Goal: Use online tool/utility: Utilize a website feature to perform a specific function

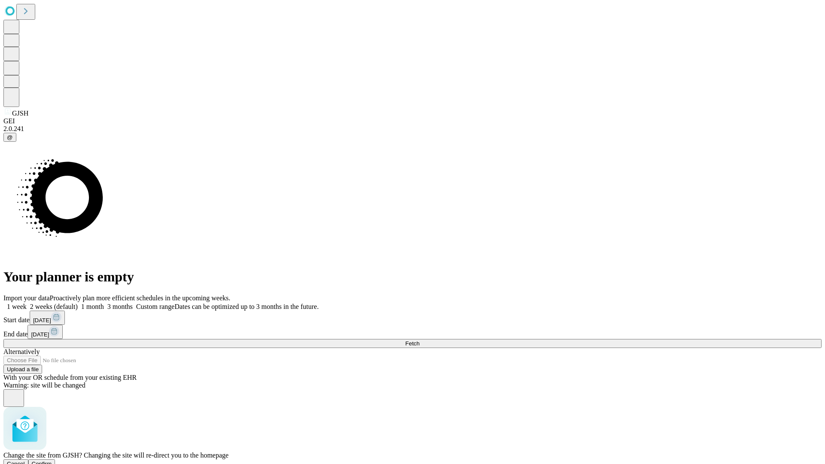
click at [52, 461] on span "Confirm" at bounding box center [42, 464] width 20 height 6
click at [78, 303] on label "2 weeks (default)" at bounding box center [52, 306] width 51 height 7
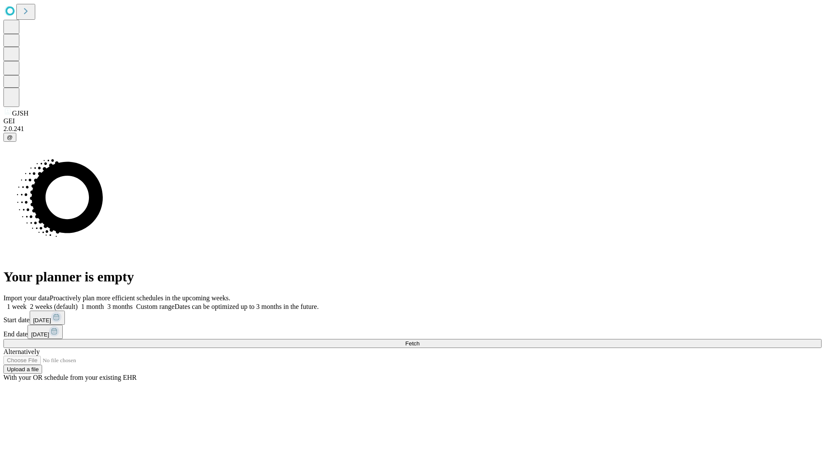
click at [419, 340] on span "Fetch" at bounding box center [412, 343] width 14 height 6
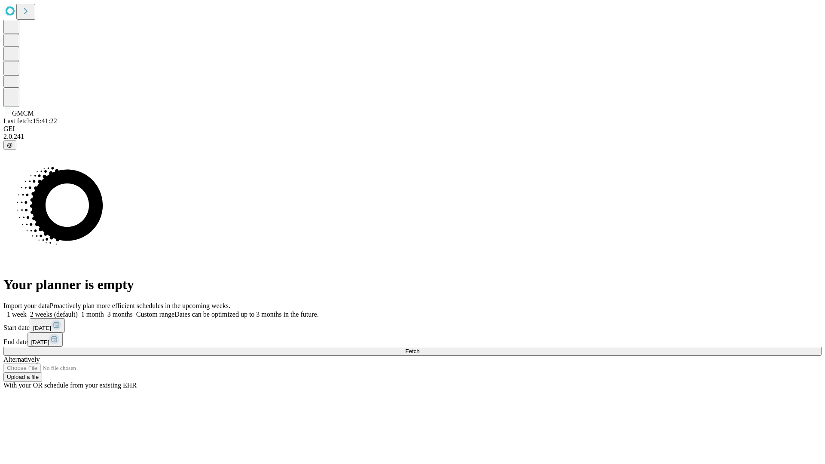
click at [78, 311] on label "2 weeks (default)" at bounding box center [52, 314] width 51 height 7
click at [419, 348] on span "Fetch" at bounding box center [412, 351] width 14 height 6
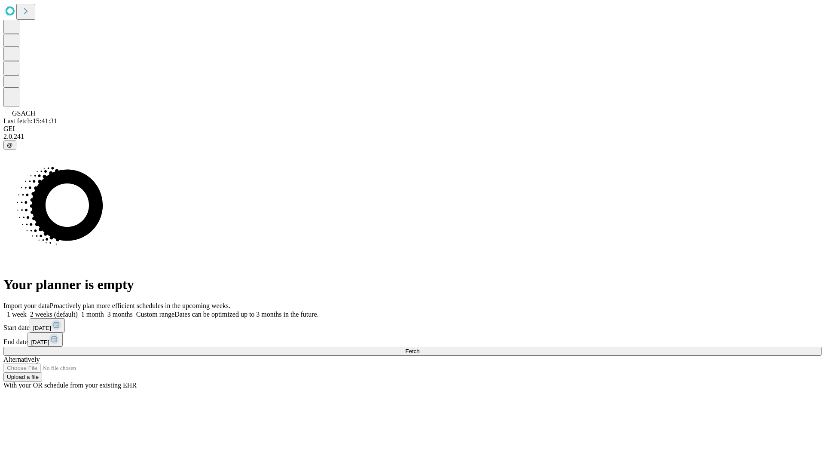
click at [78, 311] on label "2 weeks (default)" at bounding box center [52, 314] width 51 height 7
click at [419, 348] on span "Fetch" at bounding box center [412, 351] width 14 height 6
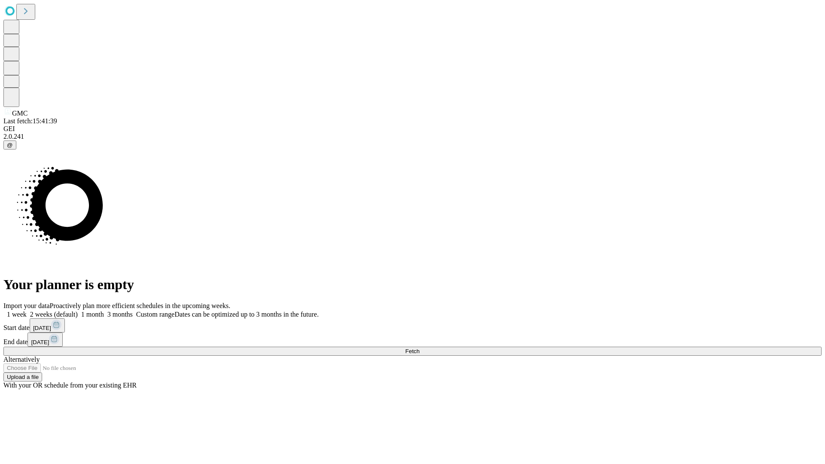
click at [78, 311] on label "2 weeks (default)" at bounding box center [52, 314] width 51 height 7
click at [419, 348] on span "Fetch" at bounding box center [412, 351] width 14 height 6
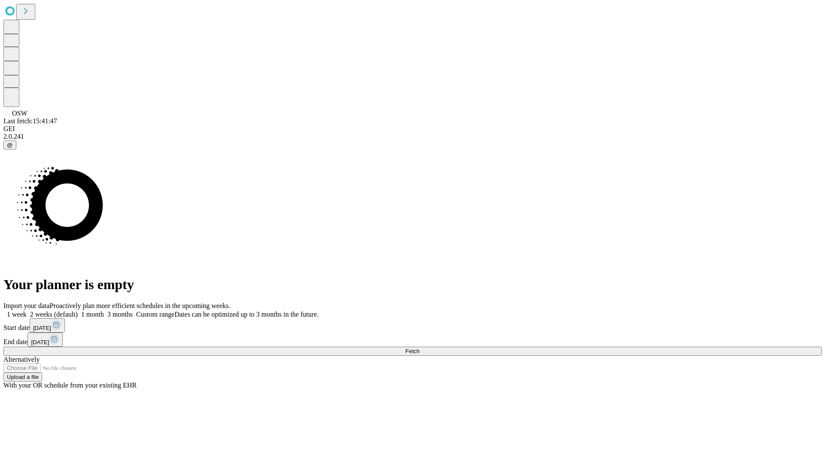
click at [78, 311] on label "2 weeks (default)" at bounding box center [52, 314] width 51 height 7
click at [419, 348] on span "Fetch" at bounding box center [412, 351] width 14 height 6
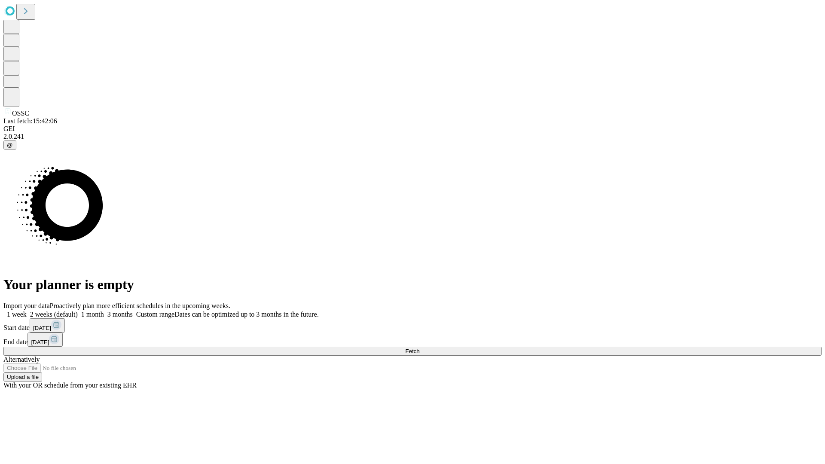
click at [78, 311] on label "2 weeks (default)" at bounding box center [52, 314] width 51 height 7
click at [419, 348] on span "Fetch" at bounding box center [412, 351] width 14 height 6
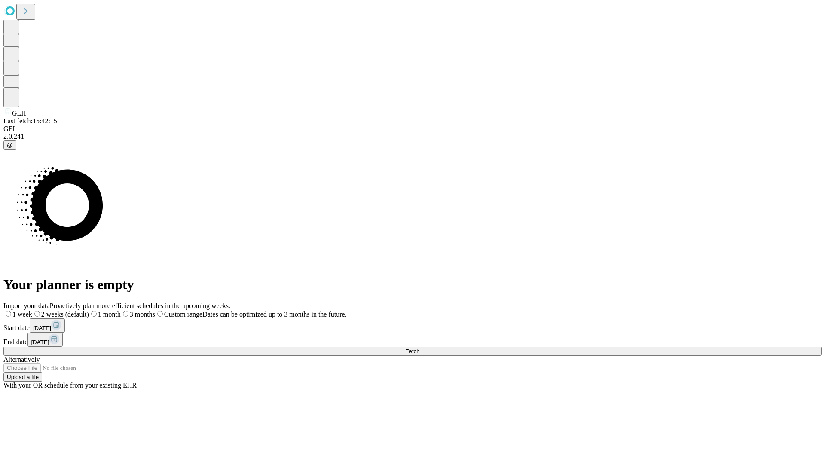
click at [419, 348] on span "Fetch" at bounding box center [412, 351] width 14 height 6
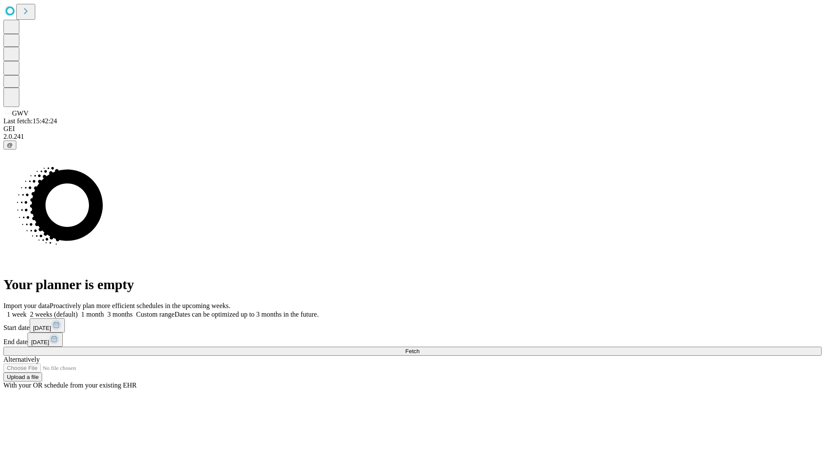
click at [78, 311] on label "2 weeks (default)" at bounding box center [52, 314] width 51 height 7
click at [419, 348] on span "Fetch" at bounding box center [412, 351] width 14 height 6
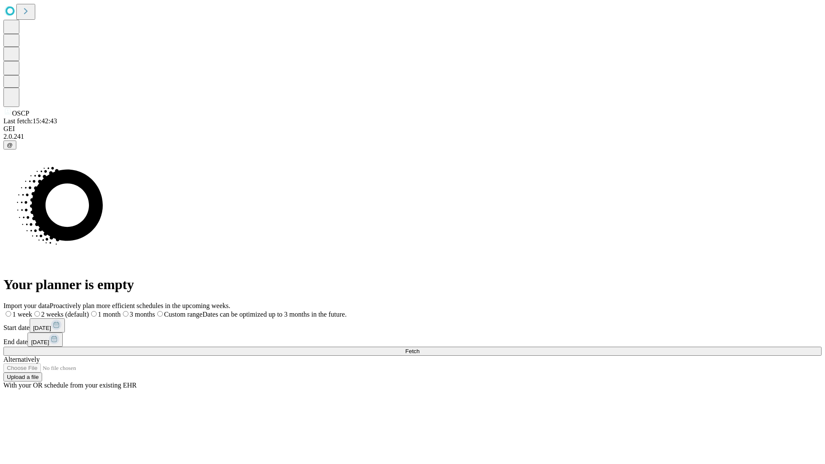
click at [419, 348] on span "Fetch" at bounding box center [412, 351] width 14 height 6
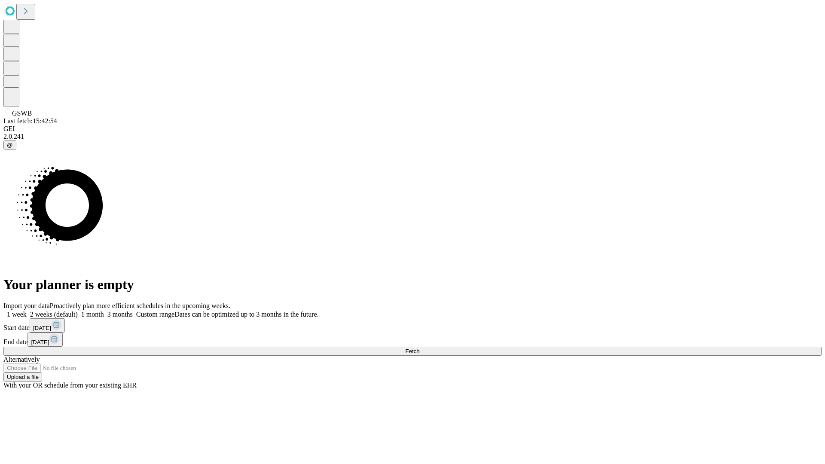
click at [78, 311] on label "2 weeks (default)" at bounding box center [52, 314] width 51 height 7
click at [419, 348] on span "Fetch" at bounding box center [412, 351] width 14 height 6
